Goal: Task Accomplishment & Management: Use online tool/utility

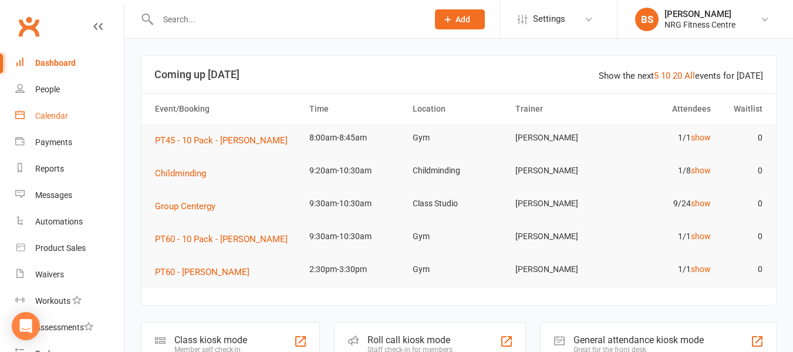
click at [64, 115] on div "Calendar" at bounding box center [51, 115] width 33 height 9
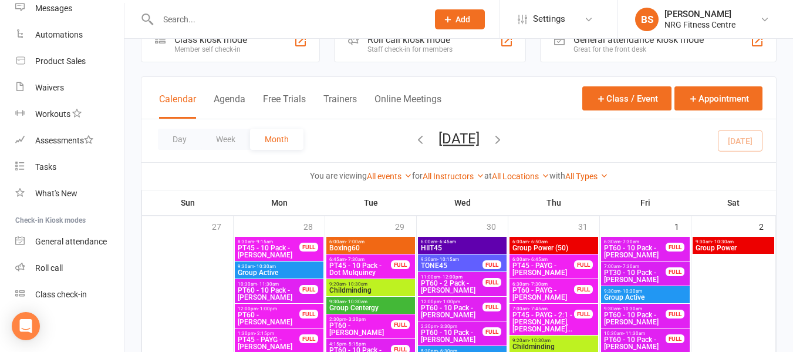
scroll to position [293, 0]
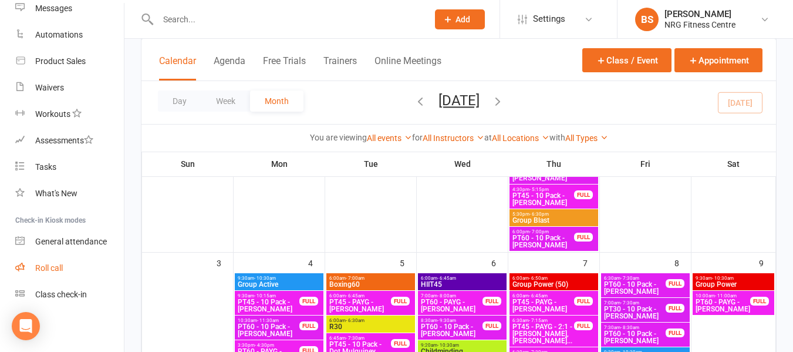
click at [46, 265] on div "Roll call" at bounding box center [49, 267] width 28 height 9
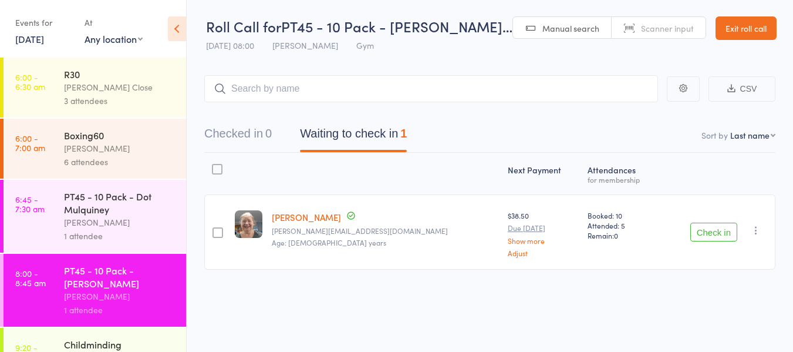
click at [95, 87] on div "Vicki Close" at bounding box center [120, 86] width 112 height 13
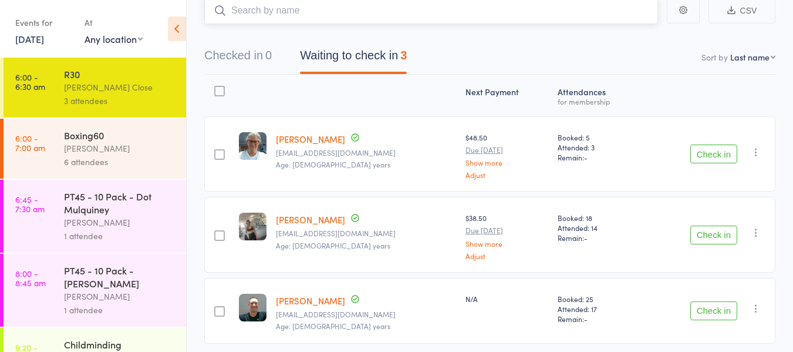
scroll to position [117, 0]
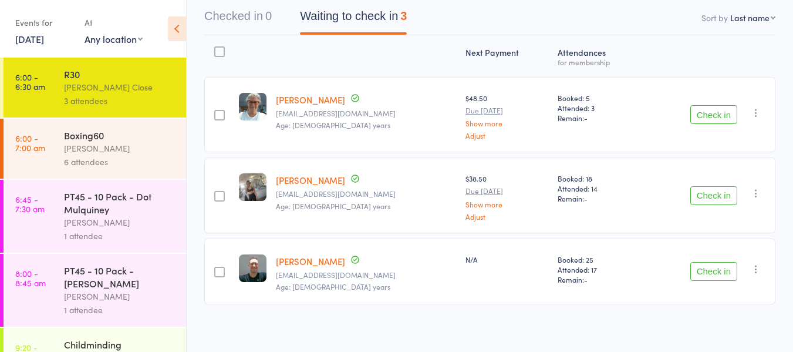
click at [712, 114] on button "Check in" at bounding box center [713, 114] width 47 height 19
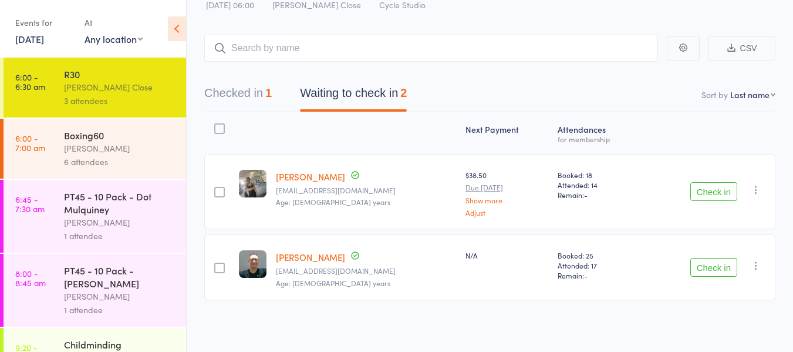
click at [716, 192] on button "Check in" at bounding box center [713, 191] width 47 height 19
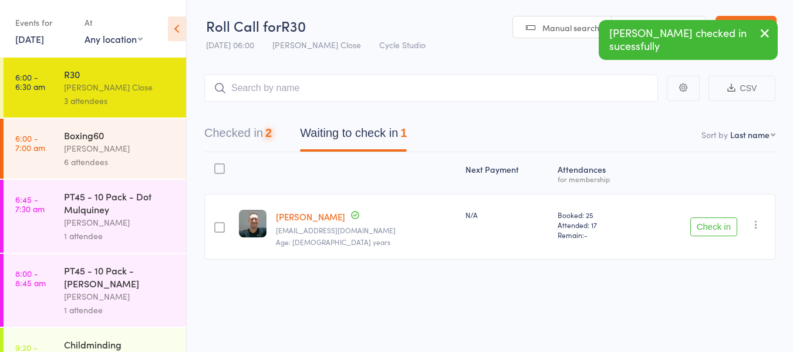
scroll to position [1, 0]
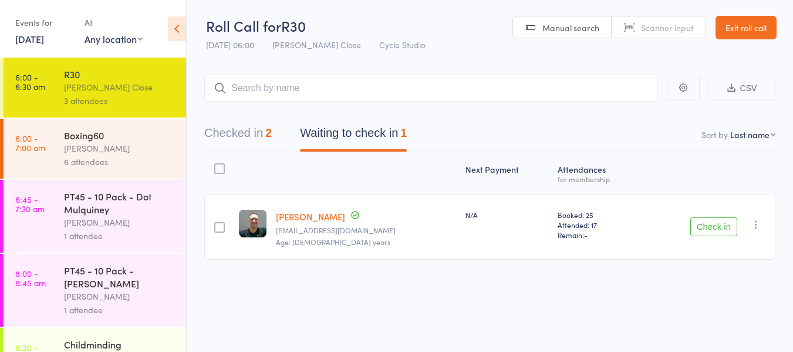
click at [76, 139] on div "Boxing60" at bounding box center [120, 135] width 112 height 13
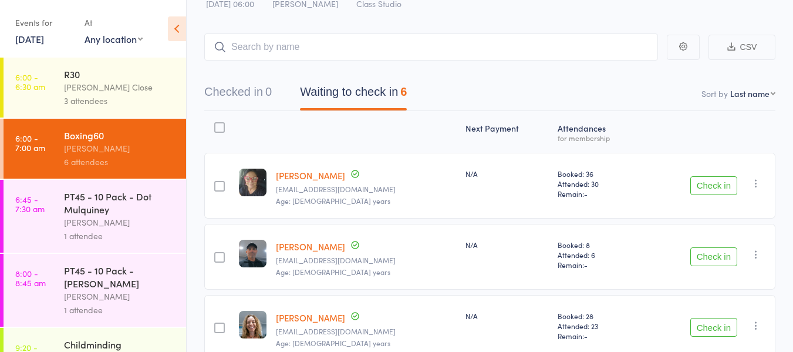
scroll to position [40, 0]
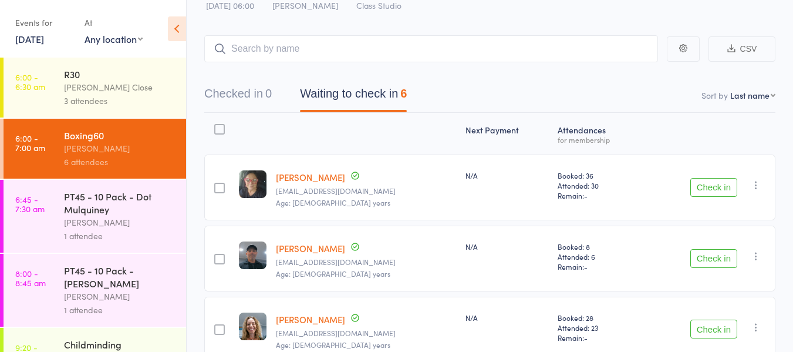
click at [72, 70] on div "R30" at bounding box center [120, 73] width 112 height 13
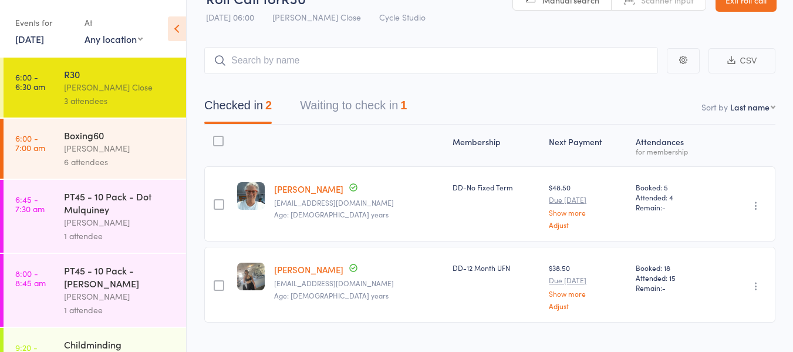
scroll to position [50, 0]
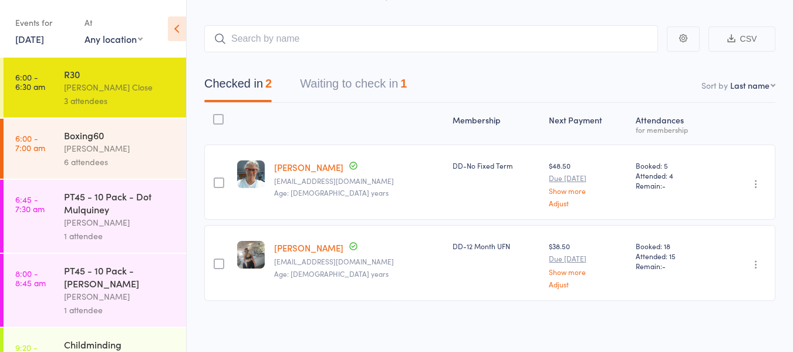
click at [352, 86] on button "Waiting to check in 1" at bounding box center [353, 86] width 107 height 31
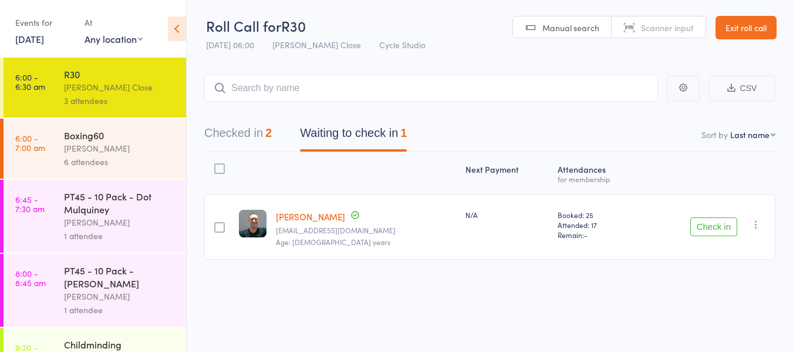
click at [725, 229] on button "Check in" at bounding box center [713, 226] width 47 height 19
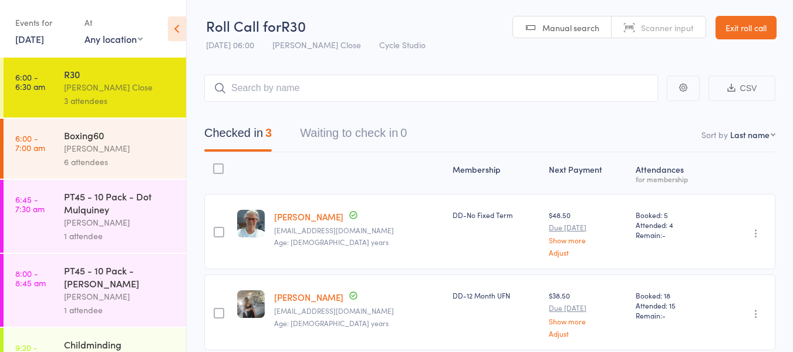
click at [106, 150] on div "Naku Simona" at bounding box center [120, 147] width 112 height 13
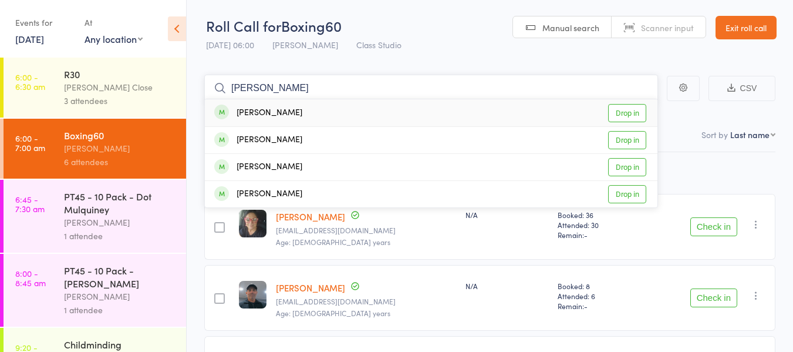
type input "raelene"
click at [636, 111] on link "Drop in" at bounding box center [627, 113] width 38 height 18
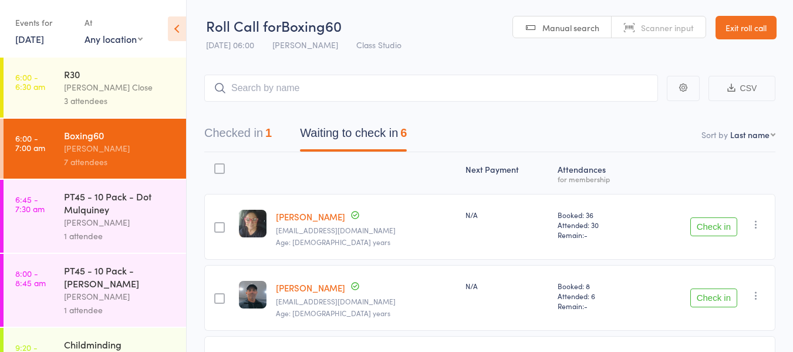
click at [756, 290] on icon "button" at bounding box center [756, 295] width 12 height 12
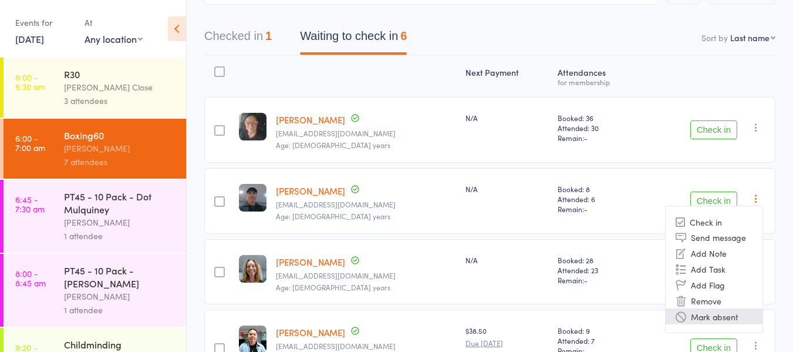
scroll to position [118, 0]
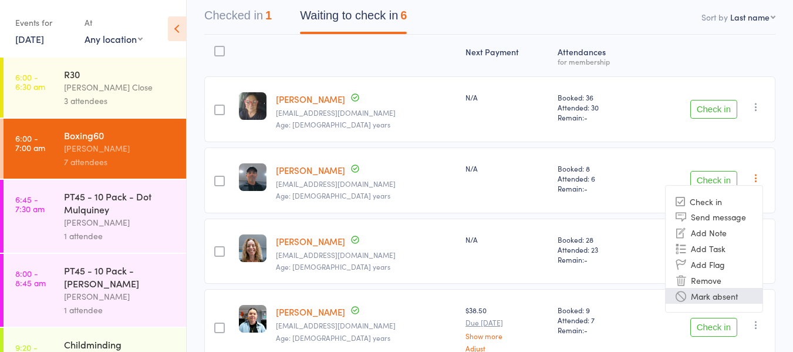
click at [711, 295] on li "Mark absent" at bounding box center [714, 296] width 97 height 16
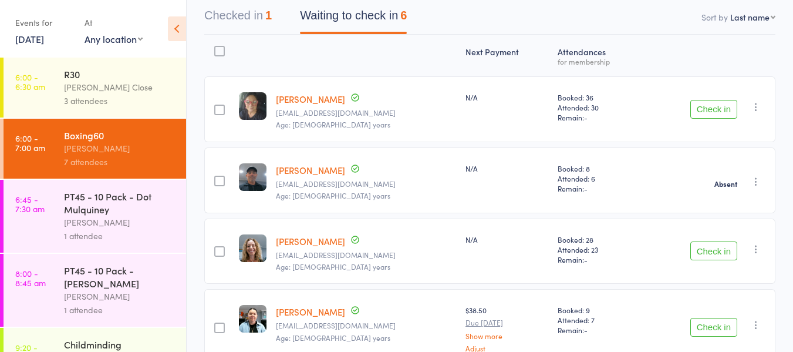
click at [706, 254] on button "Check in" at bounding box center [713, 250] width 47 height 19
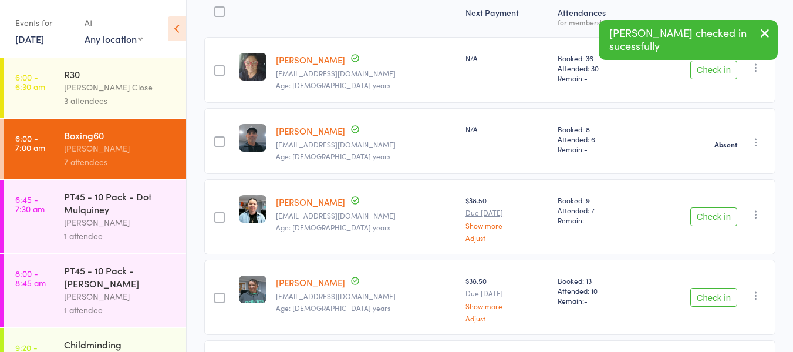
scroll to position [177, 0]
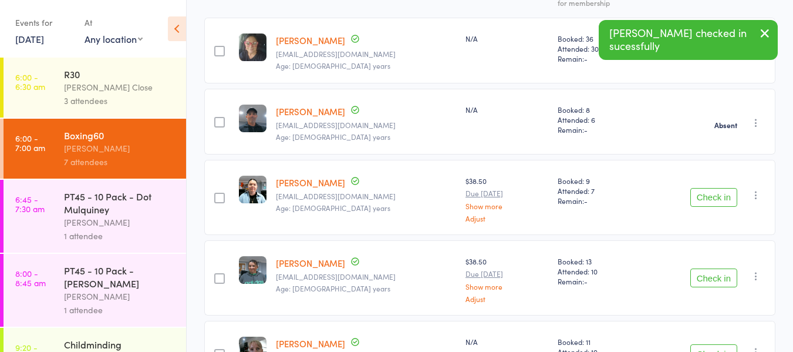
click at [715, 276] on button "Check in" at bounding box center [713, 277] width 47 height 19
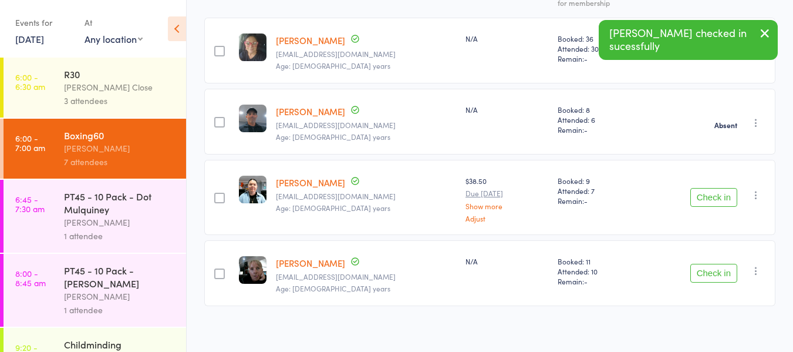
click at [719, 271] on button "Check in" at bounding box center [713, 273] width 47 height 19
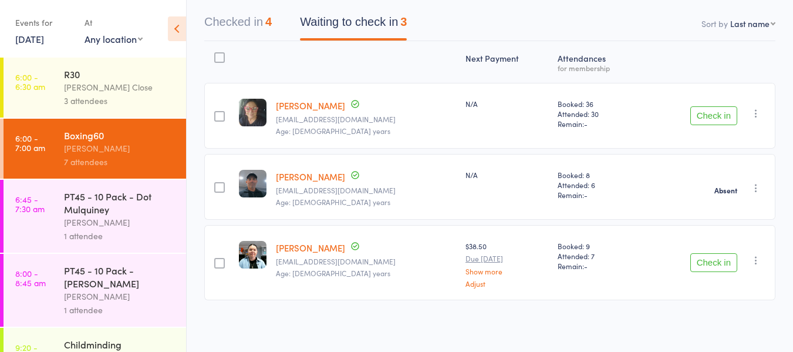
click at [94, 212] on div "PT45 - 10 Pack - Dot Mulquiney" at bounding box center [120, 203] width 112 height 26
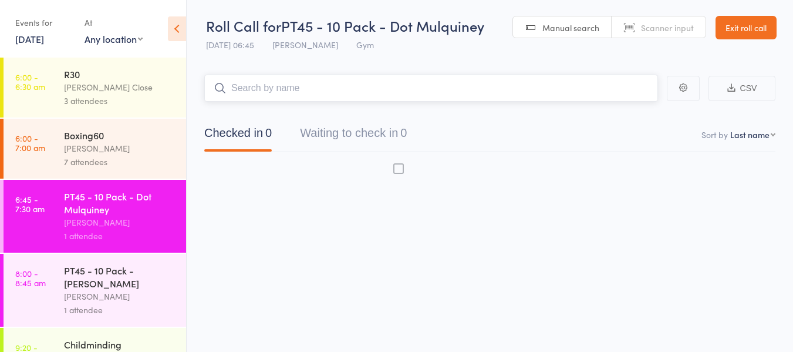
scroll to position [1, 0]
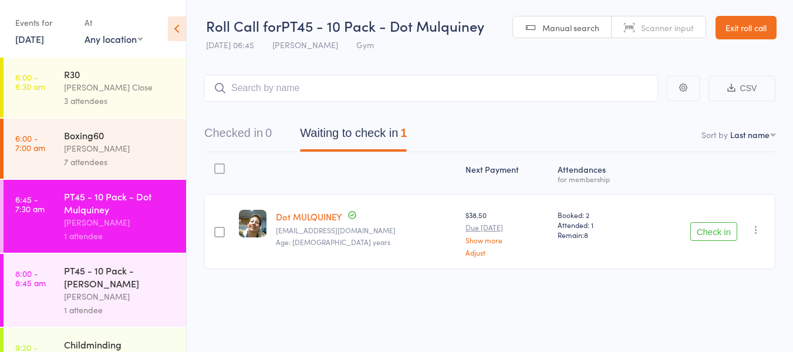
click at [706, 232] on button "Check in" at bounding box center [713, 231] width 47 height 19
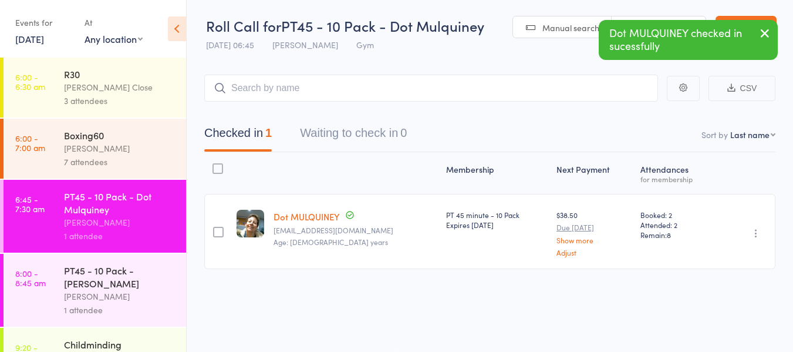
click at [94, 278] on div "PT45 - 10 Pack - [PERSON_NAME]" at bounding box center [120, 277] width 112 height 26
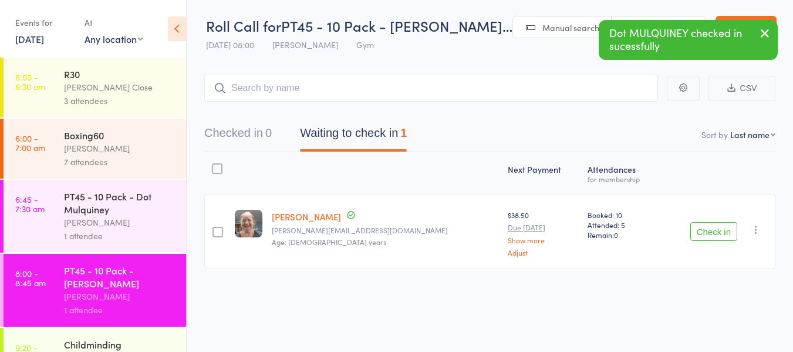
click at [713, 231] on button "Check in" at bounding box center [713, 231] width 47 height 19
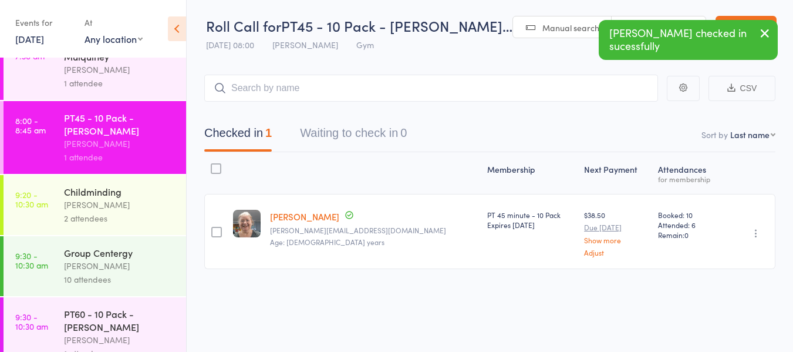
scroll to position [176, 0]
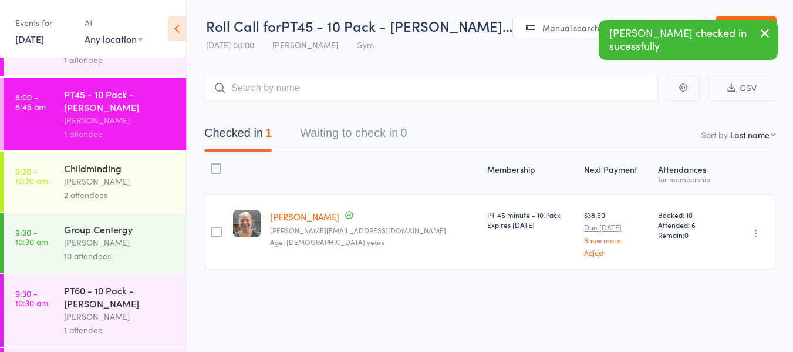
click at [83, 177] on div "[PERSON_NAME]" at bounding box center [120, 180] width 112 height 13
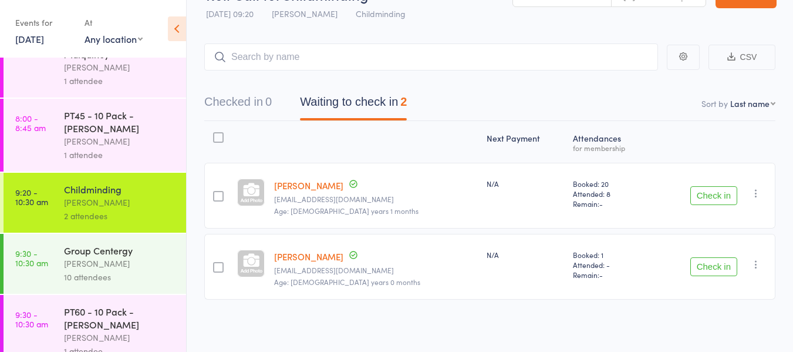
scroll to position [235, 0]
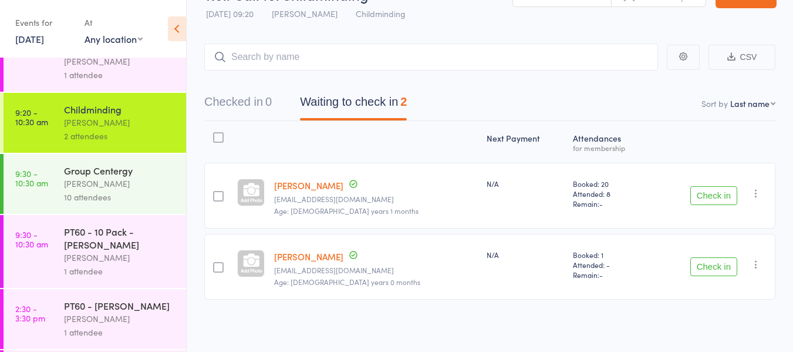
click at [110, 179] on div "[PERSON_NAME]" at bounding box center [120, 183] width 112 height 13
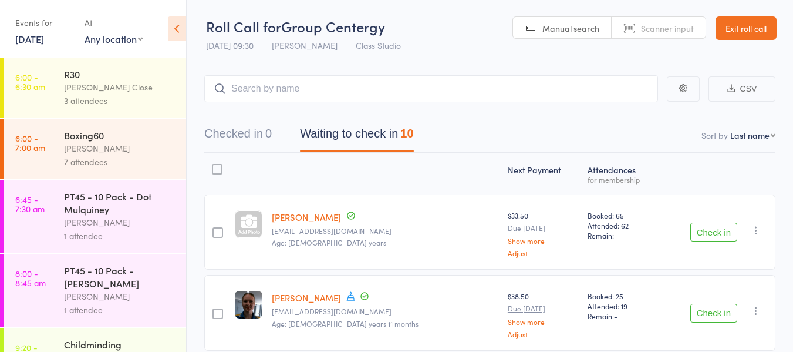
click at [748, 25] on link "Exit roll call" at bounding box center [745, 27] width 61 height 23
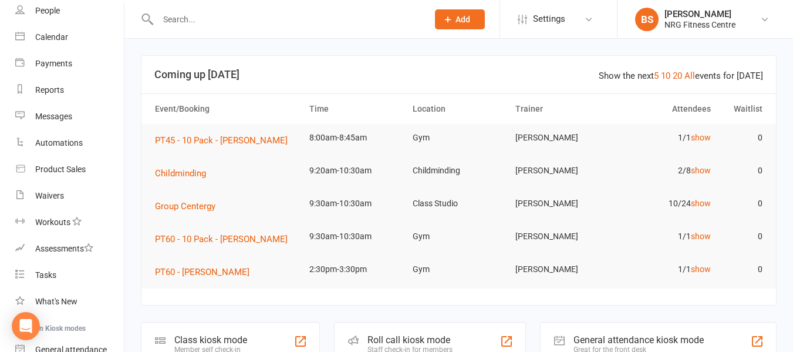
scroll to position [187, 0]
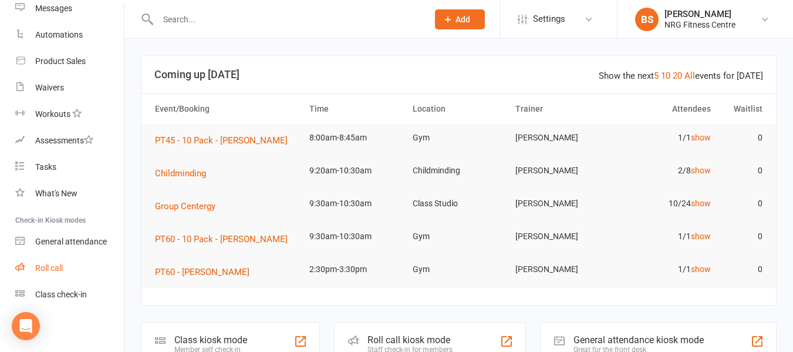
click at [51, 269] on div "Roll call" at bounding box center [49, 267] width 28 height 9
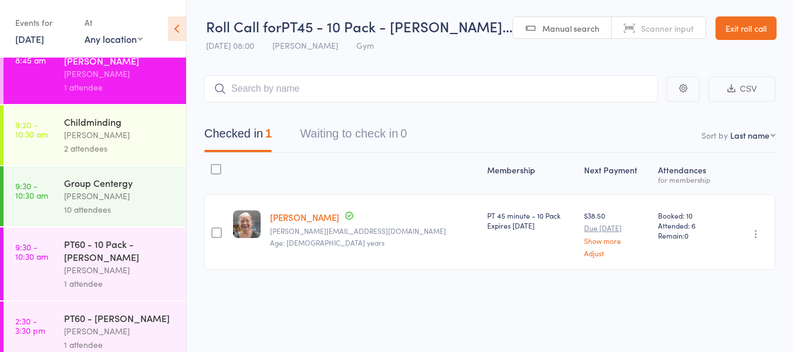
scroll to position [235, 0]
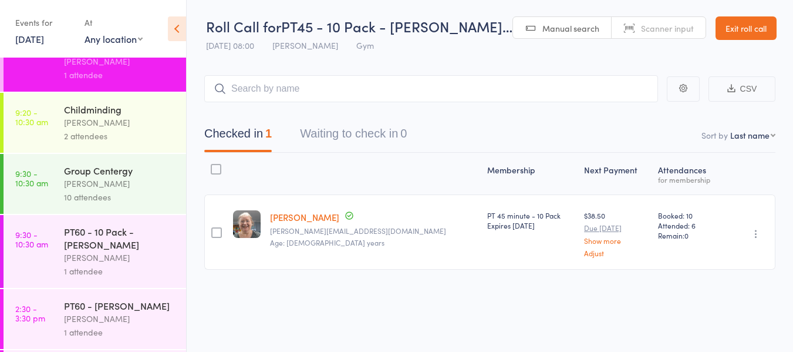
click at [101, 178] on div "[PERSON_NAME]" at bounding box center [120, 183] width 112 height 13
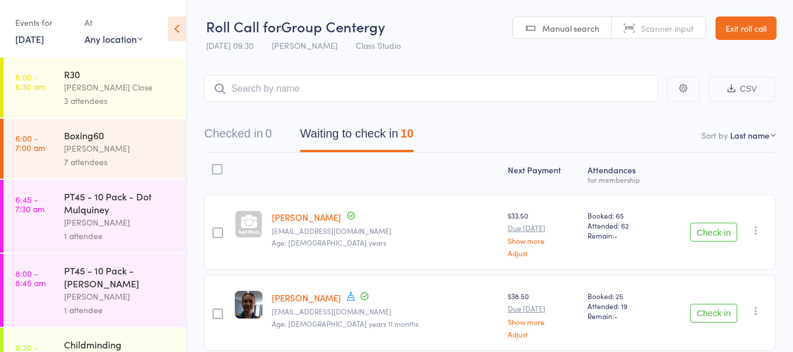
click at [737, 23] on link "Exit roll call" at bounding box center [745, 27] width 61 height 23
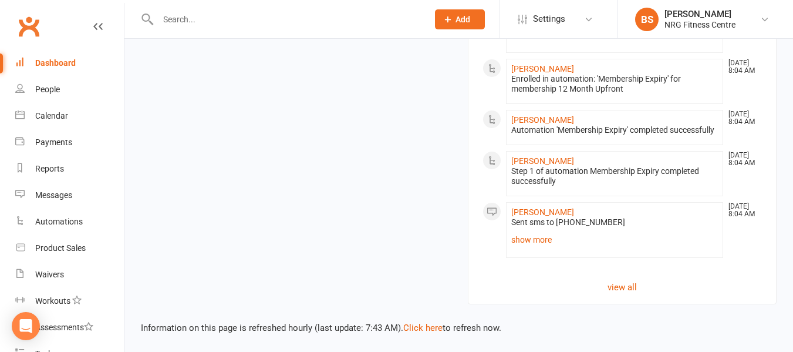
scroll to position [1201, 0]
click at [522, 240] on link "show more" at bounding box center [614, 239] width 207 height 16
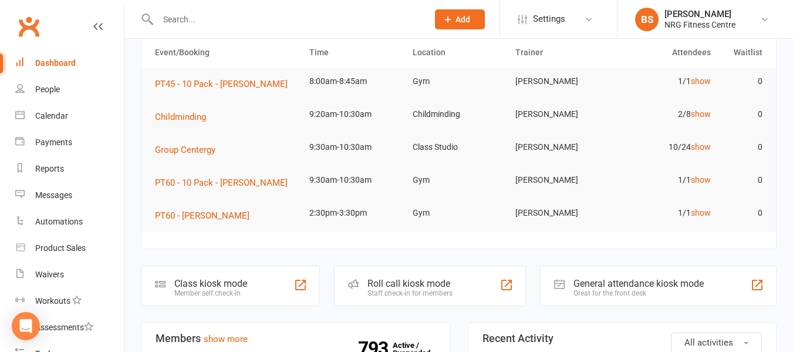
scroll to position [0, 0]
